Goal: Task Accomplishment & Management: Use online tool/utility

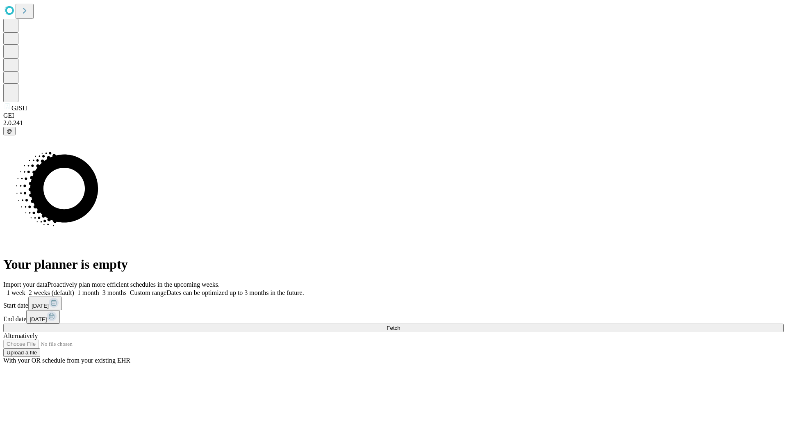
click at [400, 325] on span "Fetch" at bounding box center [394, 328] width 14 height 6
